Goal: Information Seeking & Learning: Understand process/instructions

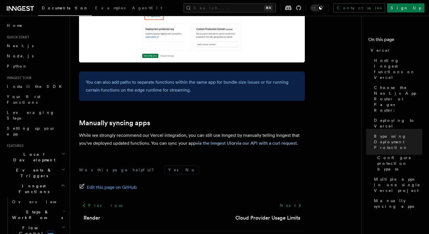
scroll to position [946, 0]
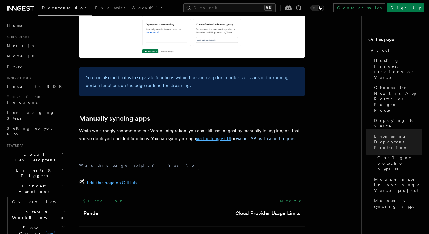
click at [225, 136] on link "via the Inngest UI" at bounding box center [214, 138] width 36 height 5
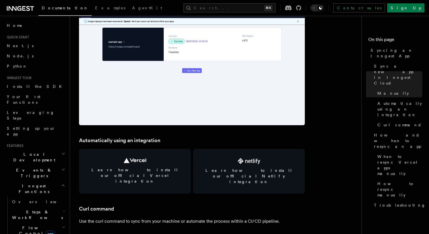
scroll to position [701, 0]
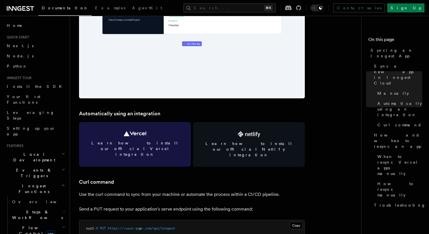
click at [151, 138] on link "Learn how to install our official Vercel integration" at bounding box center [135, 144] width 112 height 45
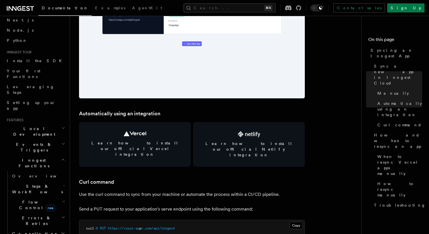
scroll to position [0, 0]
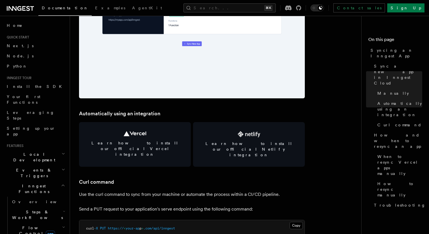
click at [43, 149] on h2 "Local Development" at bounding box center [36, 157] width 62 height 16
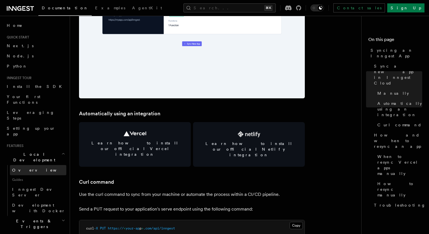
click at [41, 165] on link "Overview" at bounding box center [38, 170] width 56 height 10
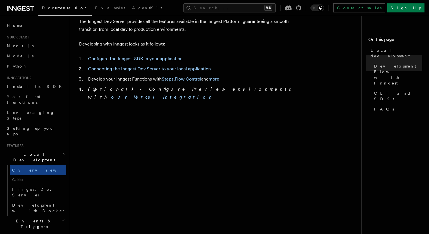
scroll to position [317, 0]
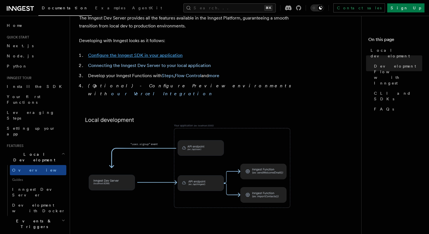
click at [117, 52] on link "Configure the Inngest SDK in your application" at bounding box center [135, 54] width 95 height 5
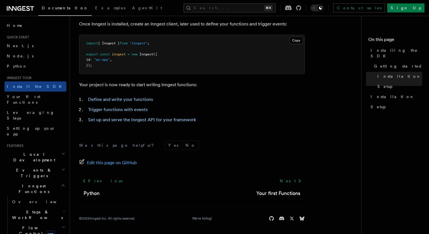
scroll to position [236, 0]
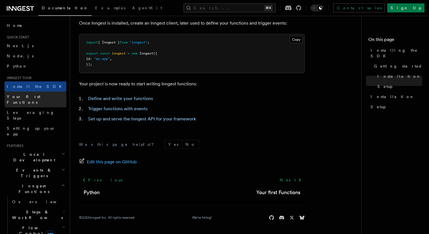
click at [30, 96] on span "Your first Functions" at bounding box center [24, 99] width 34 height 10
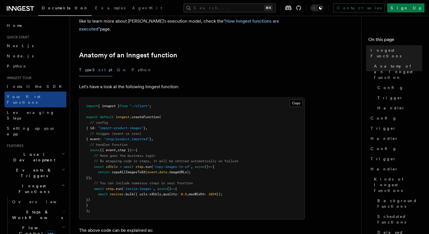
scroll to position [76, 0]
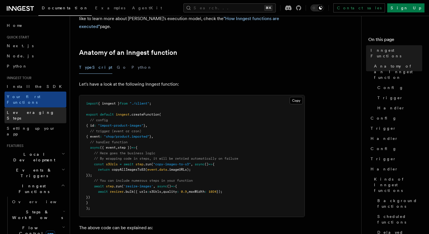
click at [34, 109] on span "Leveraging Steps" at bounding box center [37, 114] width 60 height 11
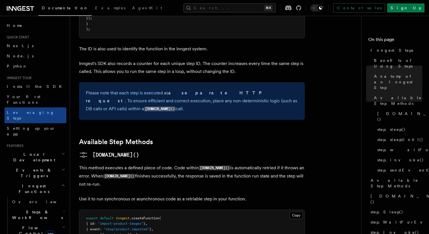
scroll to position [382, 0]
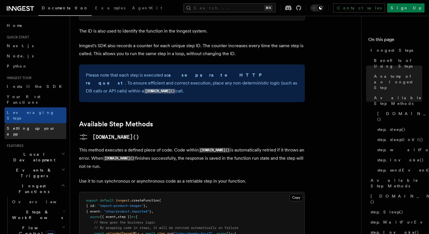
click at [39, 126] on span "Setting up your app" at bounding box center [31, 131] width 49 height 10
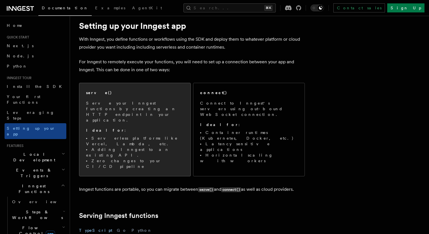
scroll to position [21, 0]
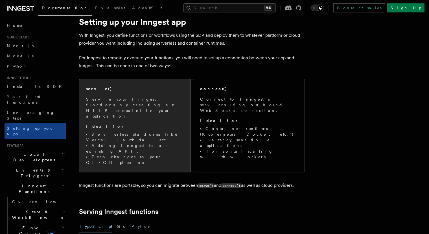
click at [117, 137] on div "serve() Serve your Inngest functions by creating an HTTP endpoint in your appli…" at bounding box center [134, 125] width 111 height 93
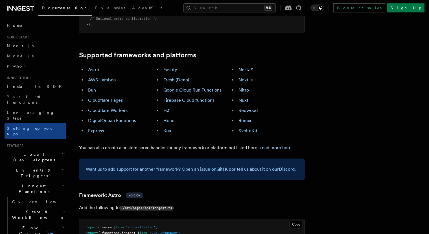
scroll to position [321, 0]
click at [250, 78] on link "Next.js" at bounding box center [245, 80] width 14 height 5
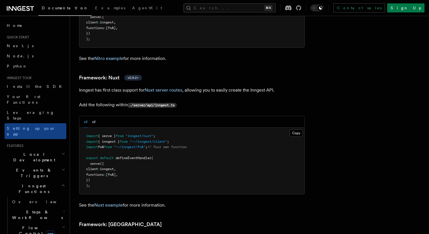
scroll to position [3821, 0]
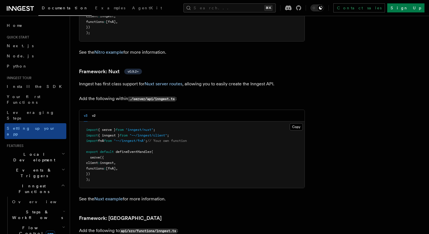
click at [37, 167] on span "Events & Triggers" at bounding box center [33, 172] width 57 height 11
click at [38, 165] on h2 "Events & Triggers" at bounding box center [36, 173] width 62 height 16
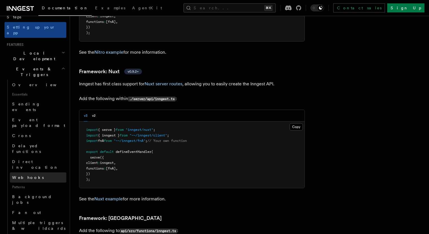
scroll to position [104, 0]
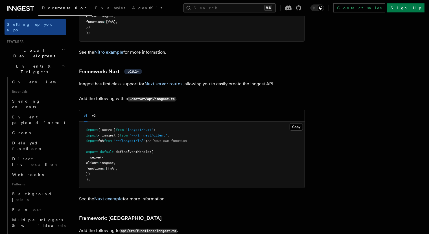
click at [39, 61] on h2 "Events & Triggers" at bounding box center [36, 69] width 62 height 16
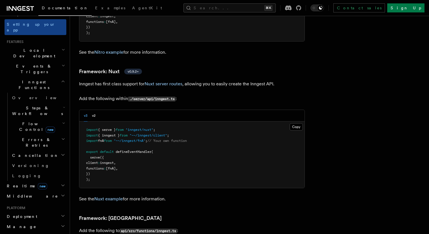
click at [40, 77] on h2 "Inngest Functions" at bounding box center [36, 85] width 62 height 16
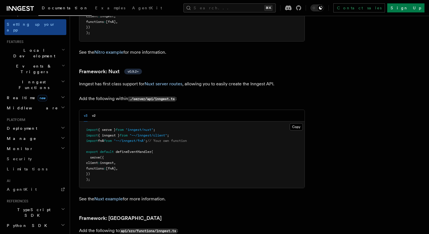
click at [42, 103] on h2 "Middleware" at bounding box center [36, 108] width 62 height 10
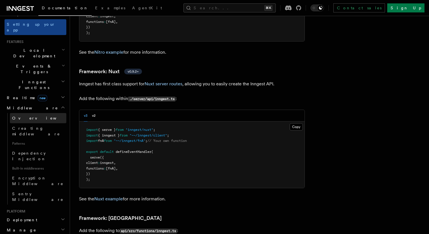
click at [41, 113] on link "Overview" at bounding box center [38, 118] width 56 height 10
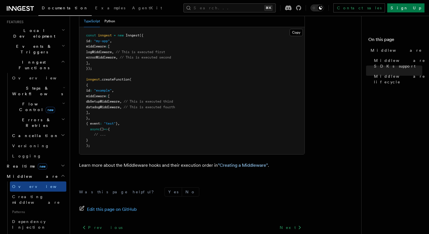
scroll to position [125, 0]
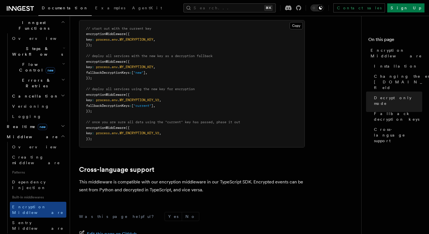
scroll to position [168, 0]
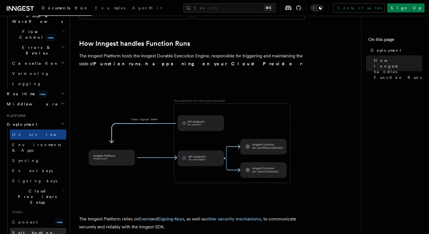
scroll to position [199, 0]
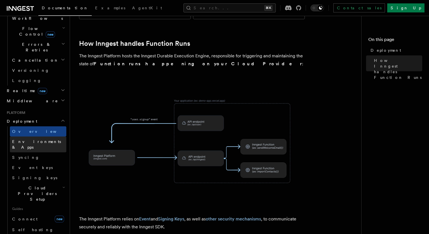
click at [36, 139] on span "Environments & Apps" at bounding box center [36, 144] width 49 height 10
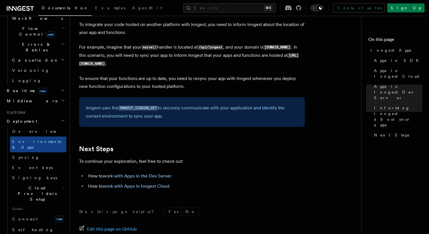
scroll to position [866, 0]
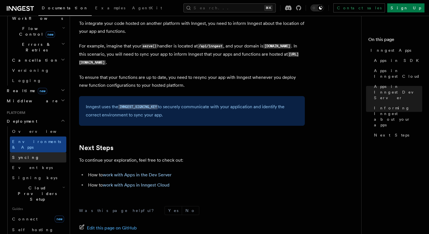
click at [47, 152] on link "Syncing" at bounding box center [38, 157] width 56 height 10
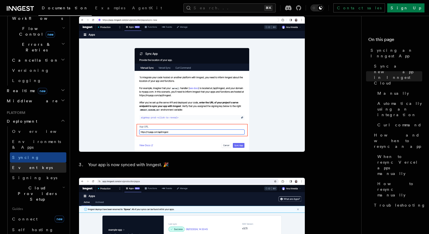
scroll to position [497, 0]
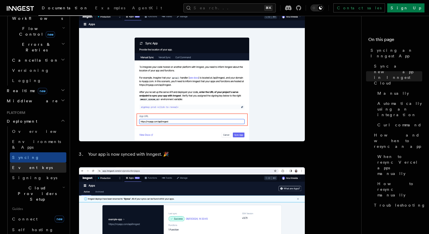
click at [36, 162] on link "Event keys" at bounding box center [38, 167] width 56 height 10
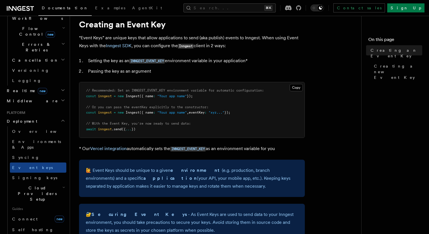
scroll to position [18, 0]
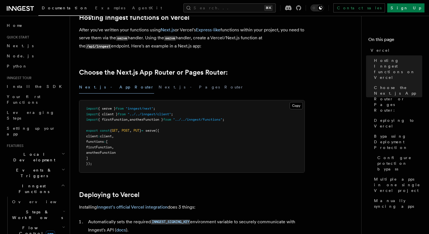
scroll to position [95, 0]
click at [221, 50] on p "After you've written your functions using Next.js or Vercel's Express-like func…" at bounding box center [192, 38] width 226 height 24
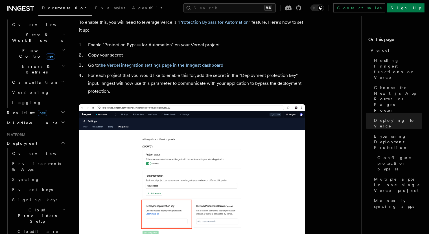
scroll to position [182, 0]
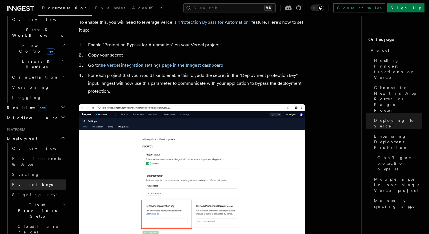
click at [35, 179] on link "Event keys" at bounding box center [38, 184] width 56 height 10
